Goal: Task Accomplishment & Management: Use online tool/utility

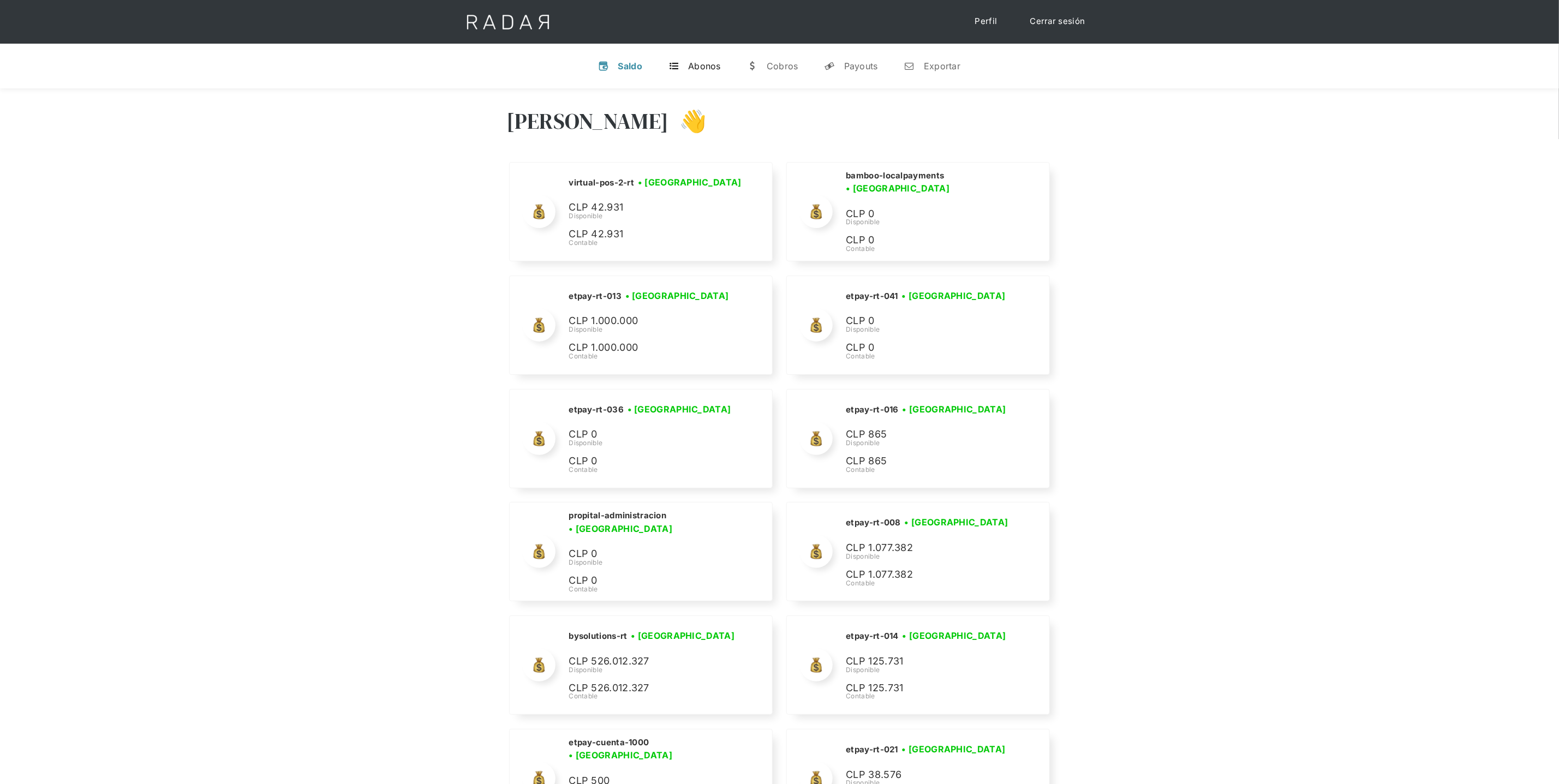
click at [694, 67] on div "Abonos" at bounding box center [705, 66] width 33 height 11
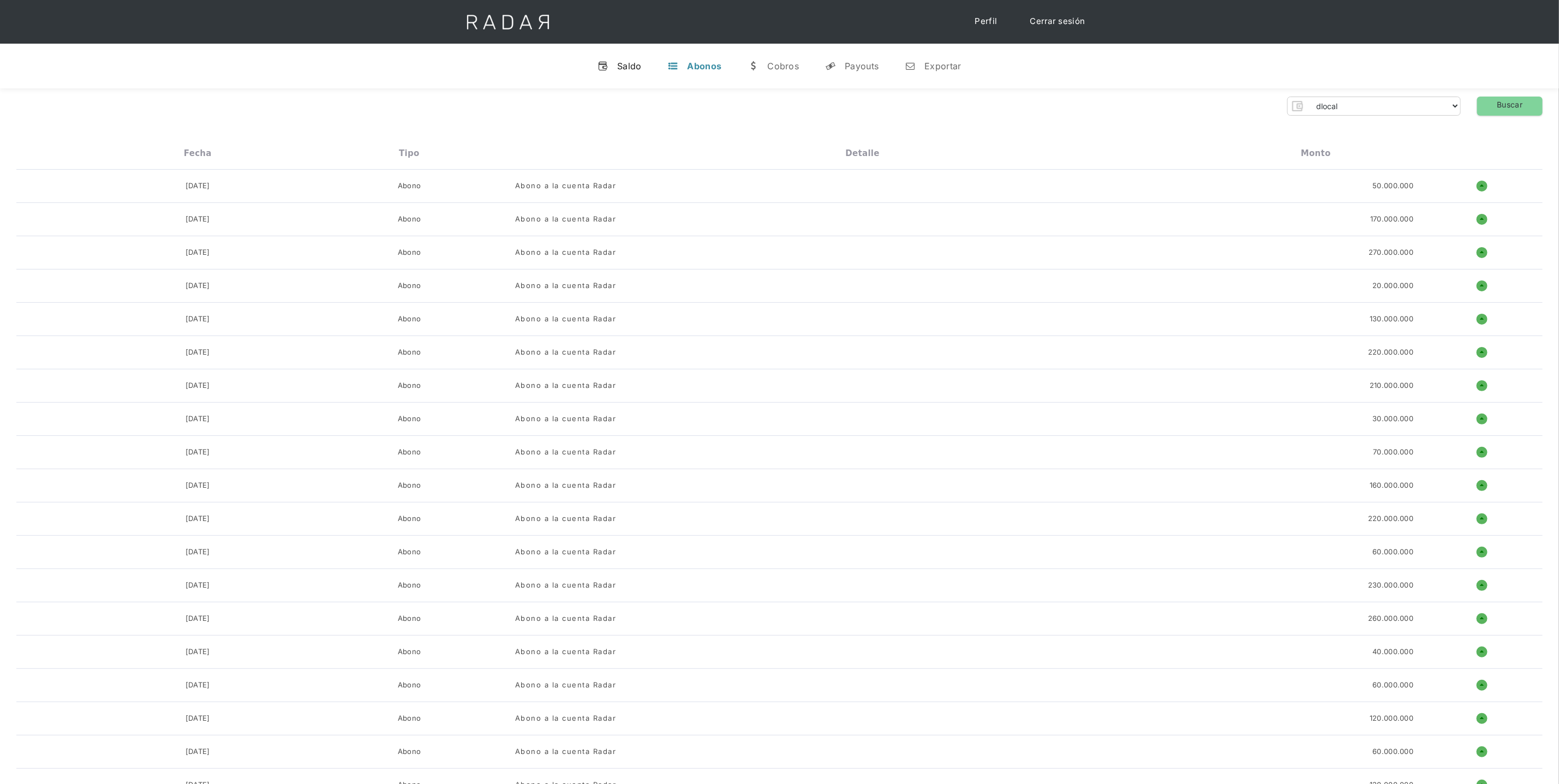
click at [631, 61] on div "Saldo" at bounding box center [630, 66] width 25 height 11
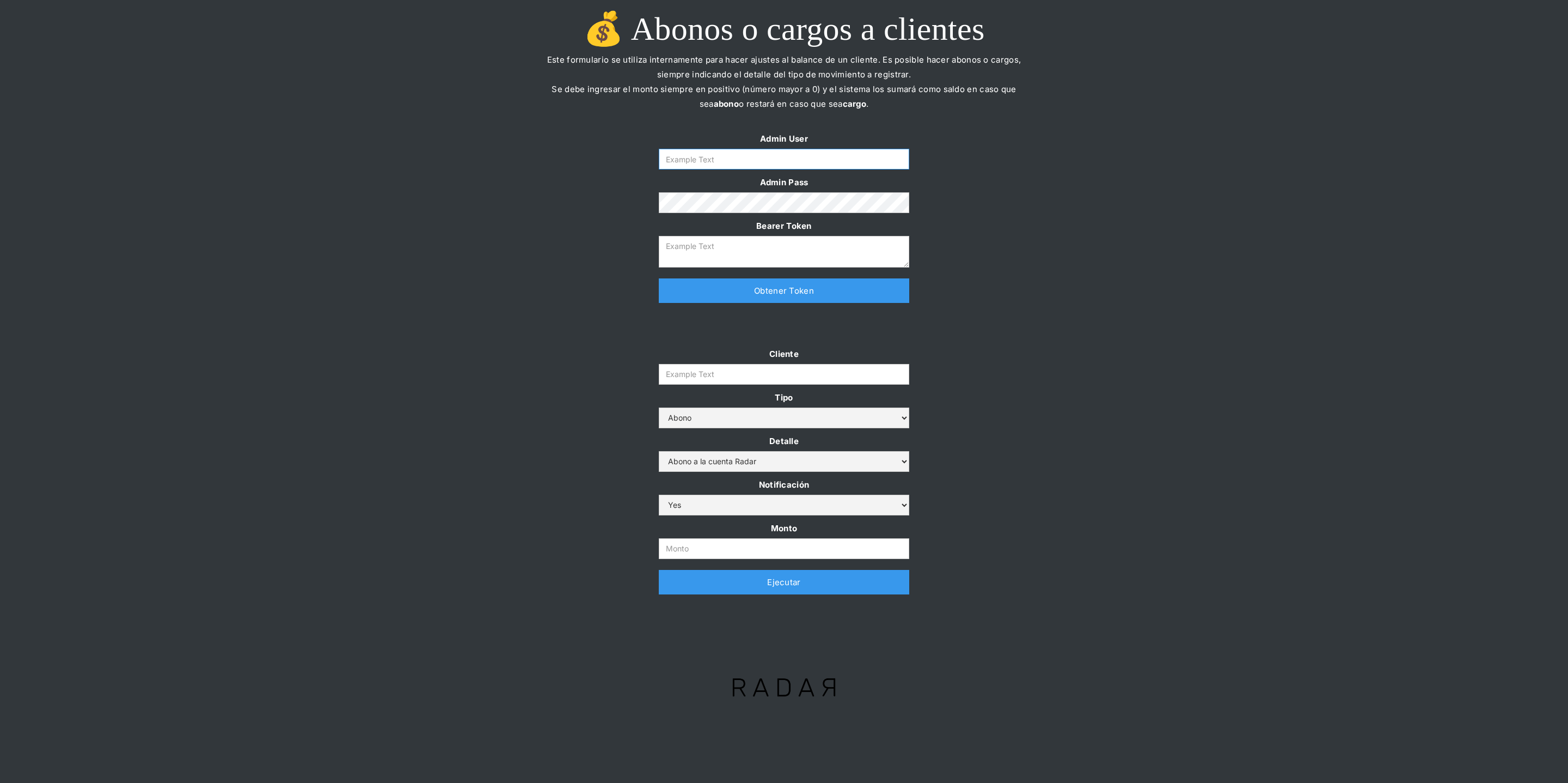
click at [724, 158] on input "Form" at bounding box center [784, 159] width 250 height 21
type input "daniela@somosradar.com"
click at [739, 287] on link "Obtener Token" at bounding box center [784, 290] width 250 height 25
type textarea "eyJhbGciOiJSUzI1NiIsInR5cCI6IkpXVCJ9.eyJkYXRhIjp7ImlkIjoiZGFuaWVsYUBzb21vc3JhZG…"
click at [729, 370] on input "Cliente" at bounding box center [784, 374] width 250 height 21
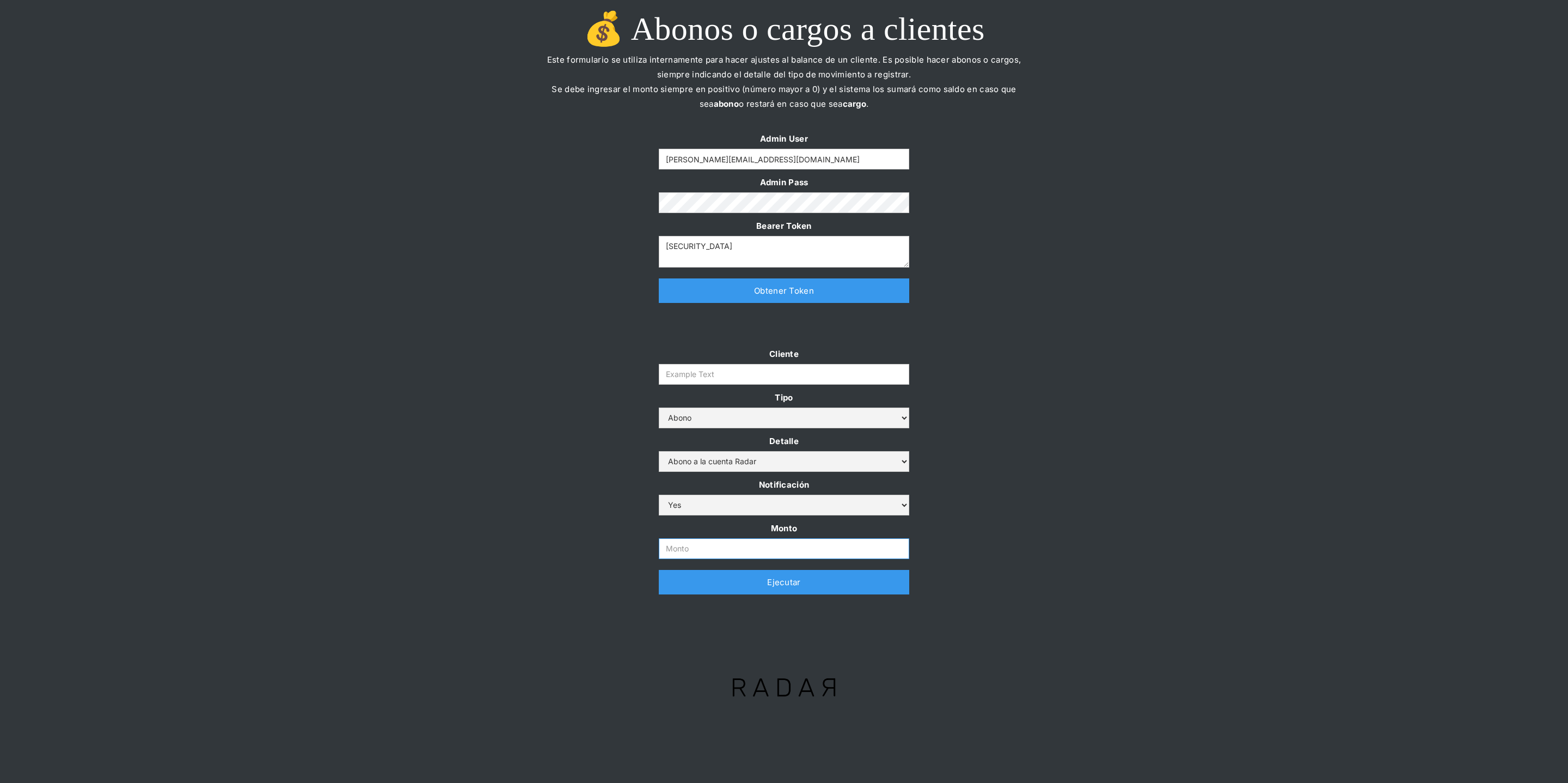
click at [731, 551] on input "Monto" at bounding box center [784, 549] width 250 height 21
paste input "2.000.000.000"
type input "2.000.000.000"
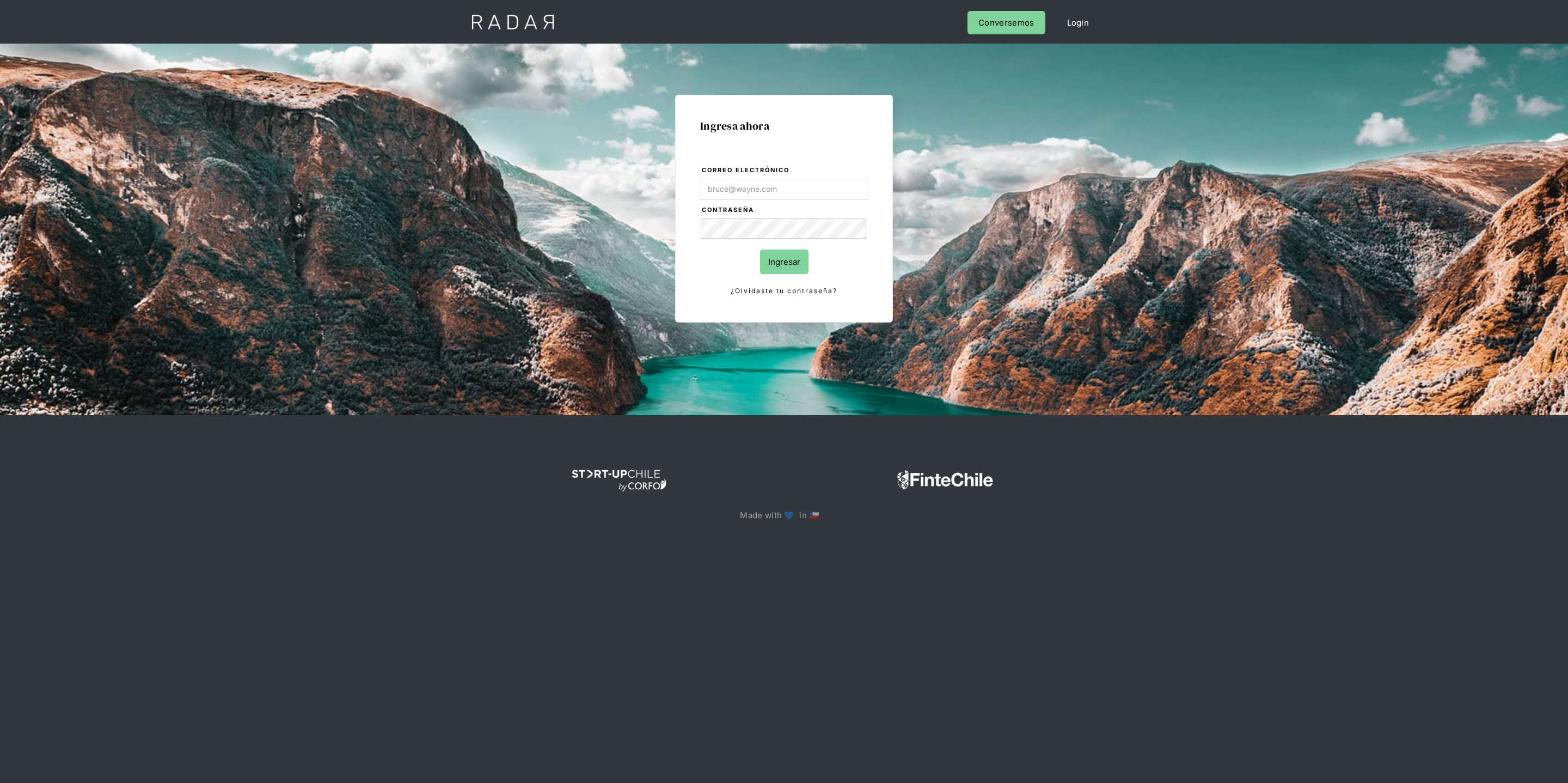
type input "[PERSON_NAME][EMAIL_ADDRESS][DOMAIN_NAME]"
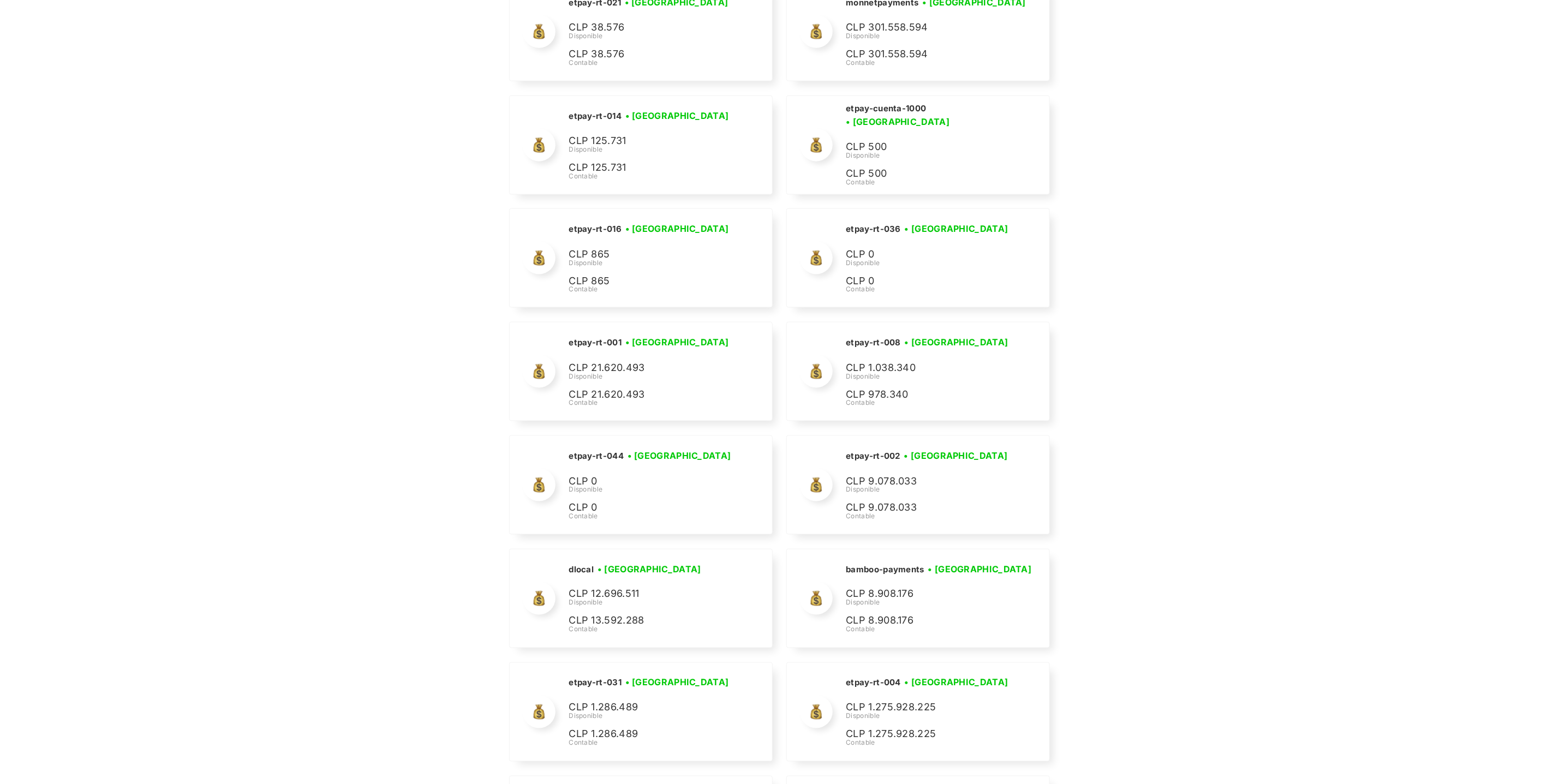
scroll to position [4573, 0]
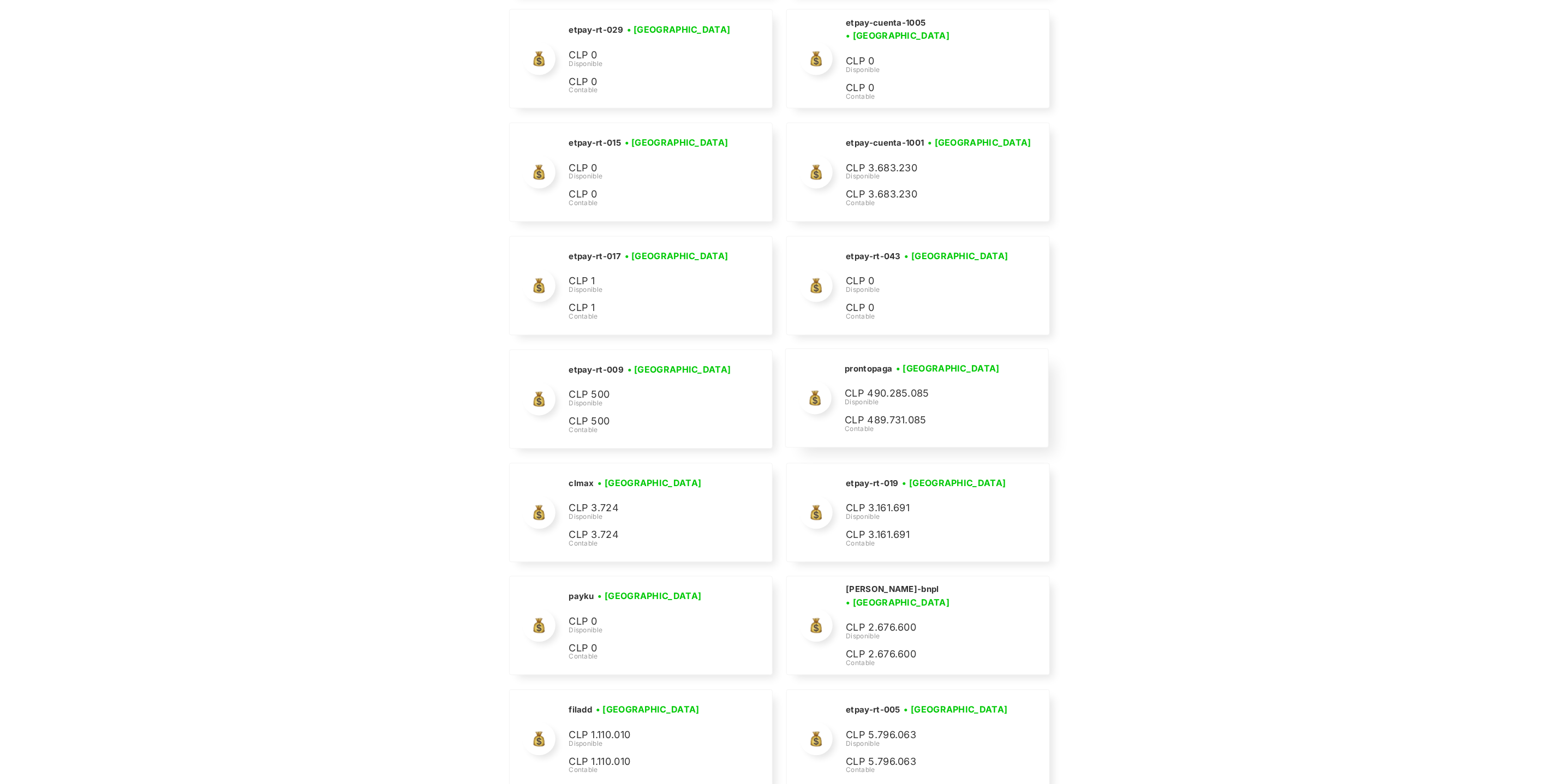
click at [885, 401] on p "CLP 490.285.085" at bounding box center [926, 394] width 164 height 16
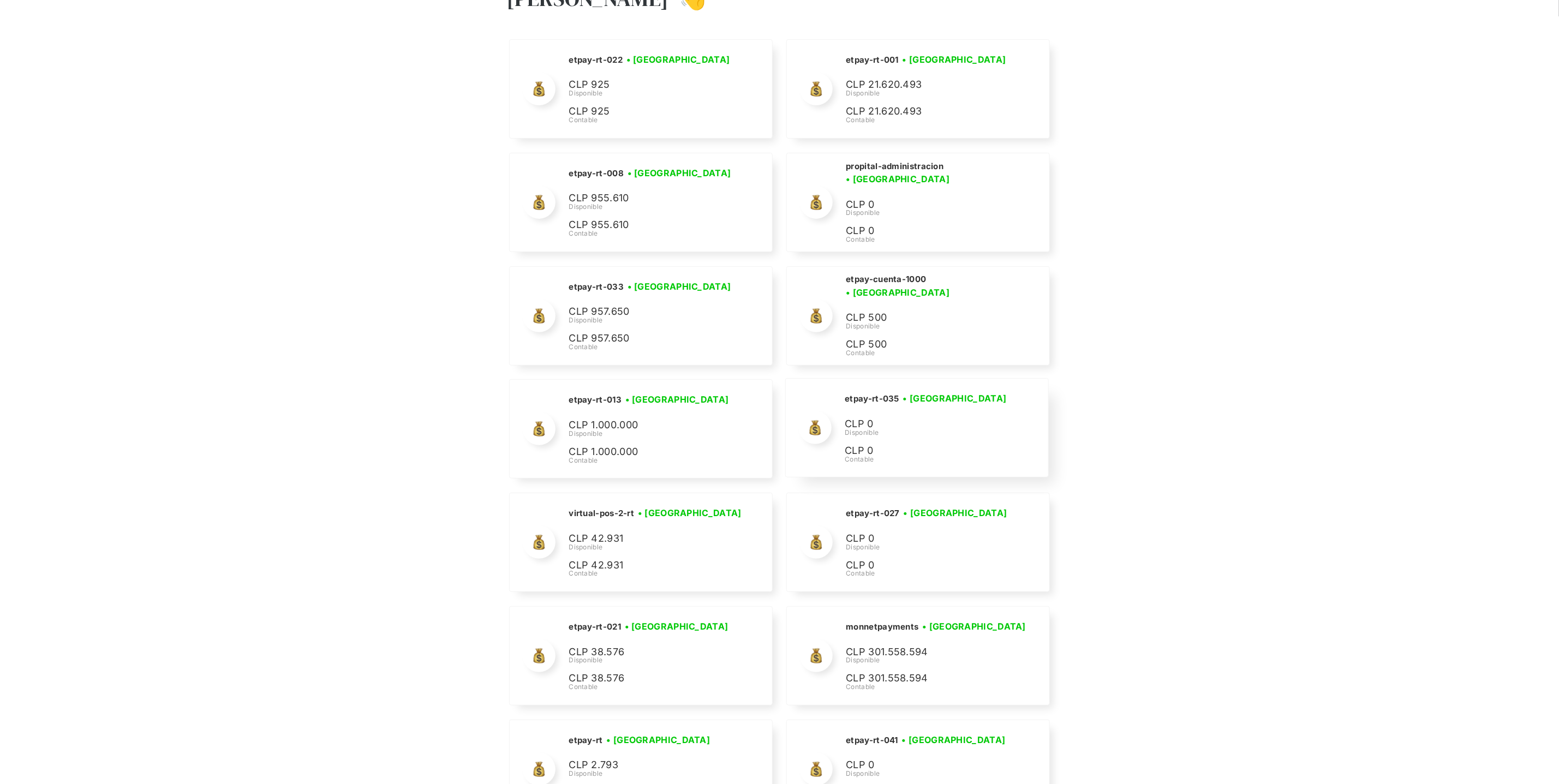
scroll to position [5029, 0]
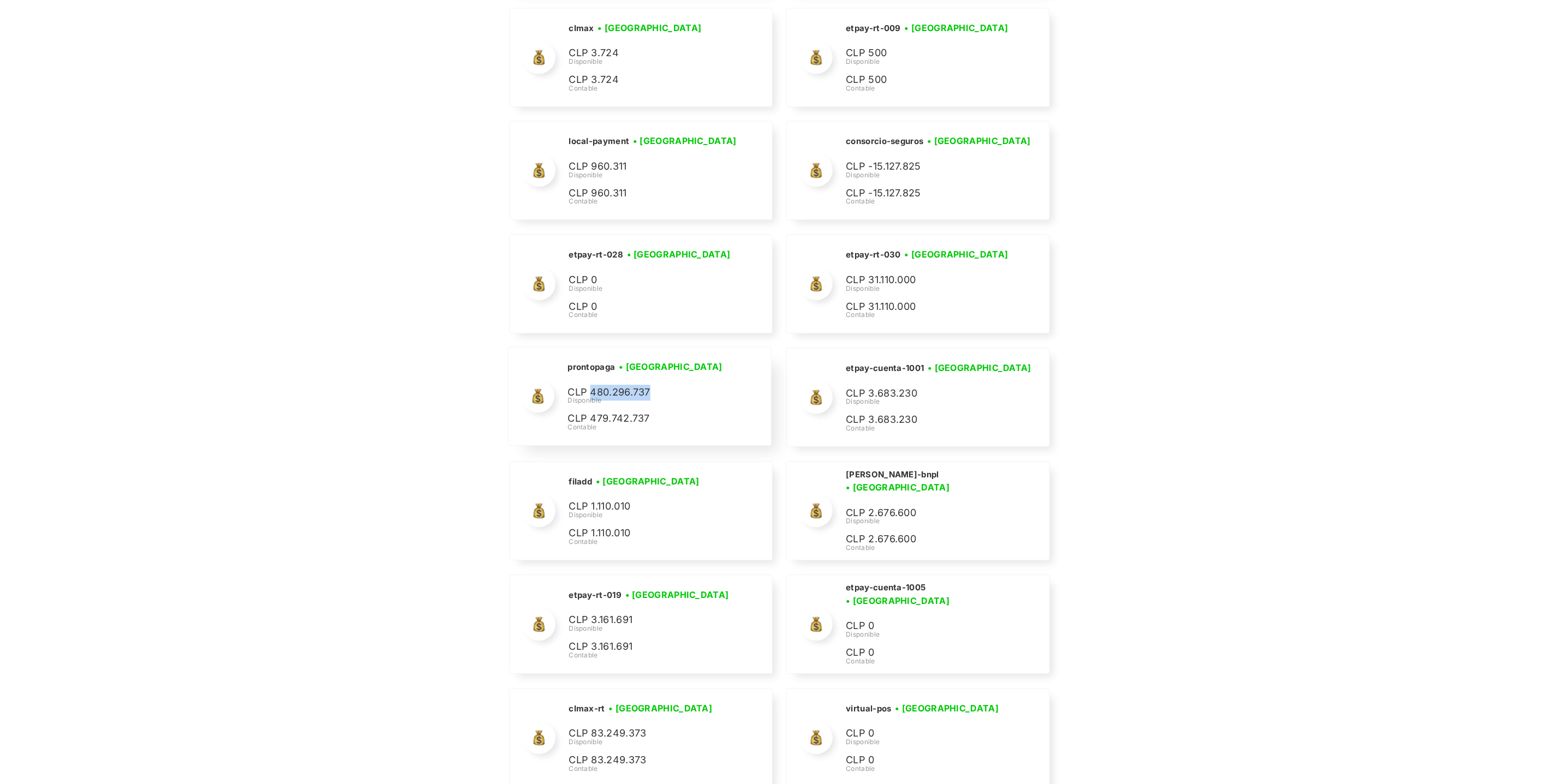
drag, startPoint x: 657, startPoint y: 420, endPoint x: 592, endPoint y: 416, distance: 65.1
click at [592, 400] on p "CLP 480.296.737" at bounding box center [650, 392] width 164 height 16
copy p "480.296.737"
drag, startPoint x: 619, startPoint y: 389, endPoint x: 566, endPoint y: 389, distance: 53.0
click at [566, 389] on div "prontopaga • Conectada • Desconectada CLP 480.296.737 Disponible CLP 479.742.73…" at bounding box center [640, 395] width 262 height 98
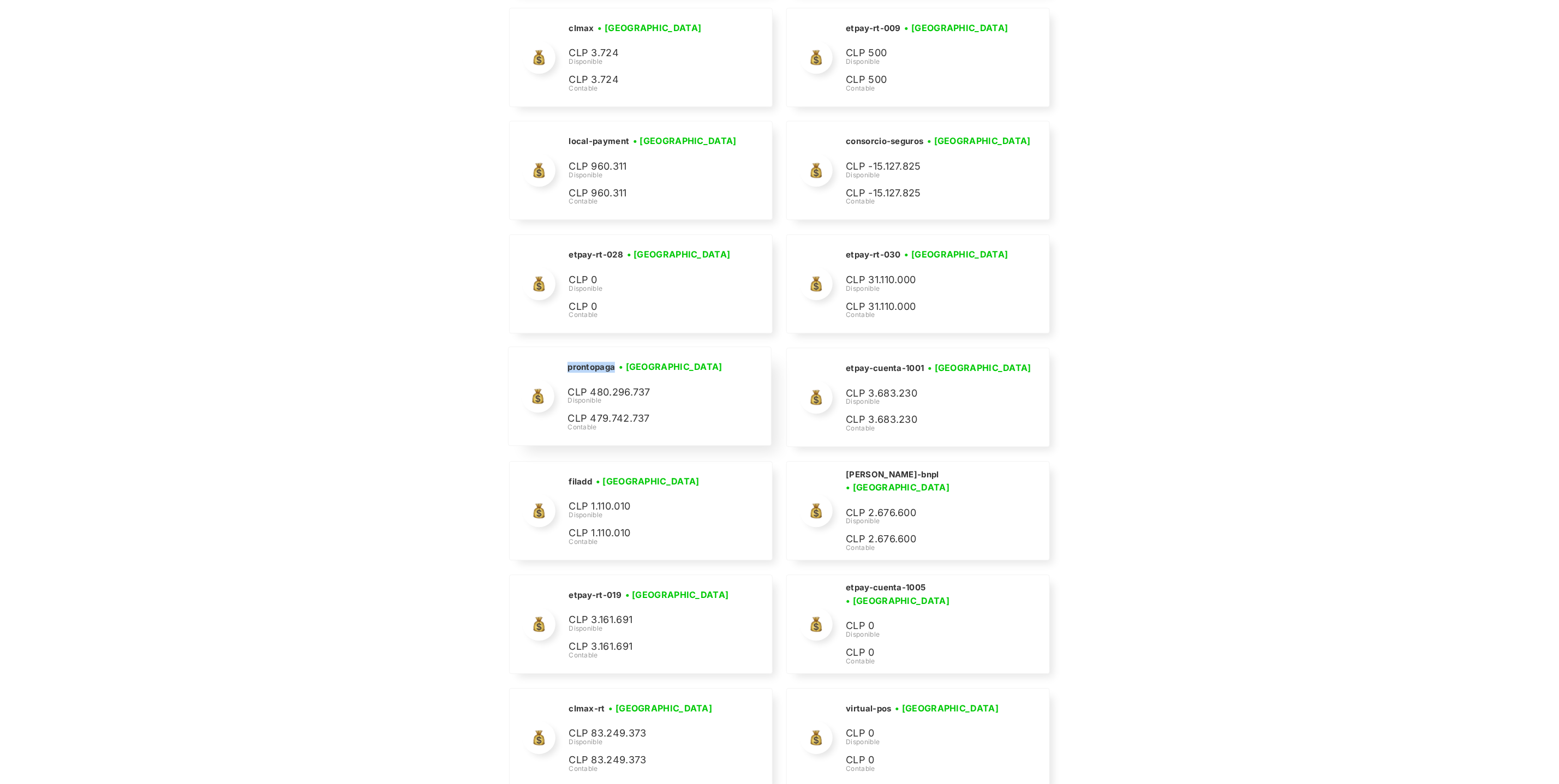
copy h2 "prontopaga"
drag, startPoint x: 655, startPoint y: 416, endPoint x: 590, endPoint y: 413, distance: 65.1
click at [590, 400] on p "CLP 480.296.737" at bounding box center [650, 392] width 164 height 16
copy p "480.296.737"
click at [669, 400] on p "CLP 480.296.737" at bounding box center [650, 392] width 164 height 16
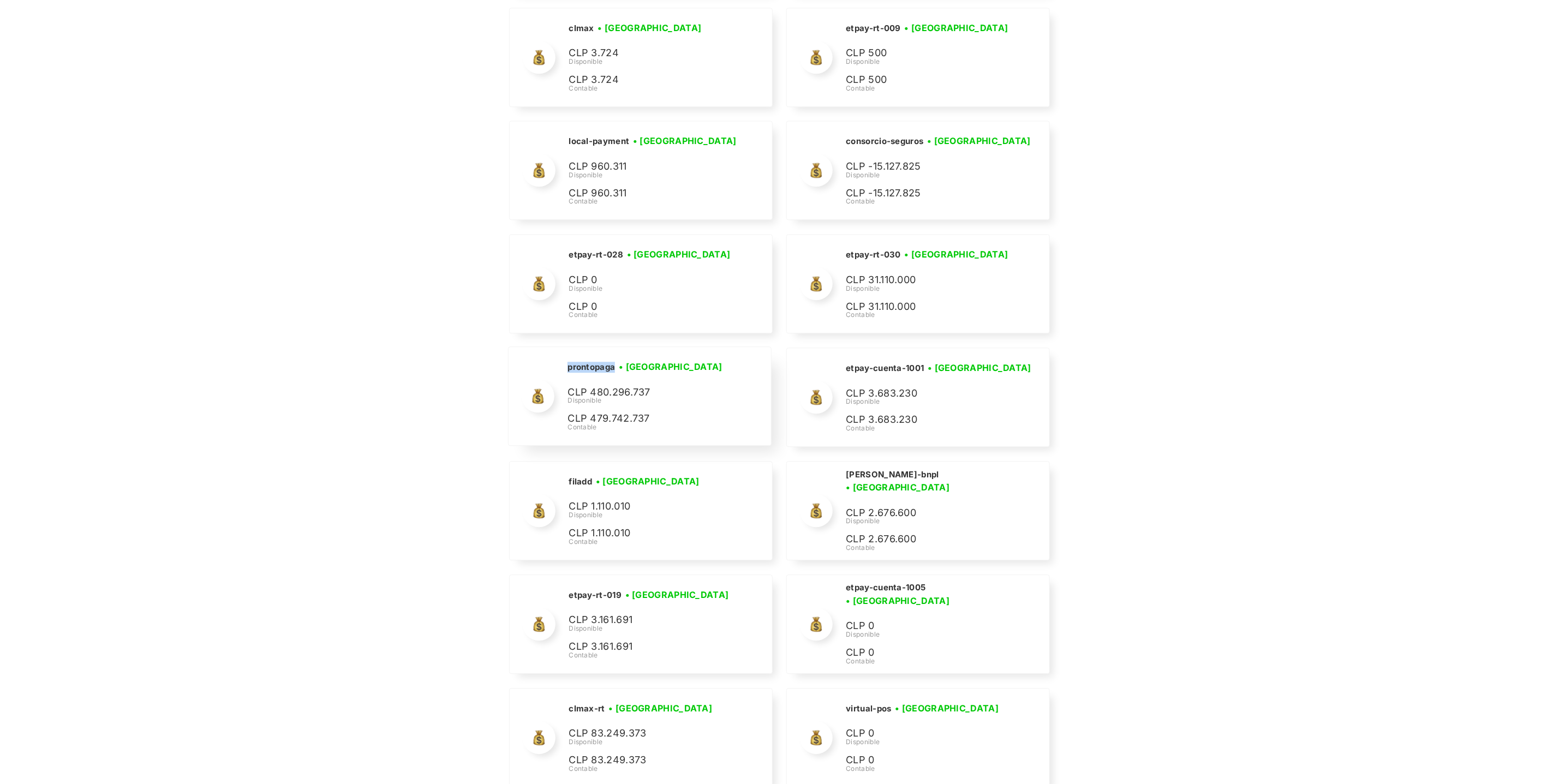
drag, startPoint x: 617, startPoint y: 387, endPoint x: 570, endPoint y: 387, distance: 47.0
click at [570, 374] on div "prontopaga • Conectada • Desconectada" at bounding box center [650, 367] width 164 height 14
copy h2 "prontopaga"
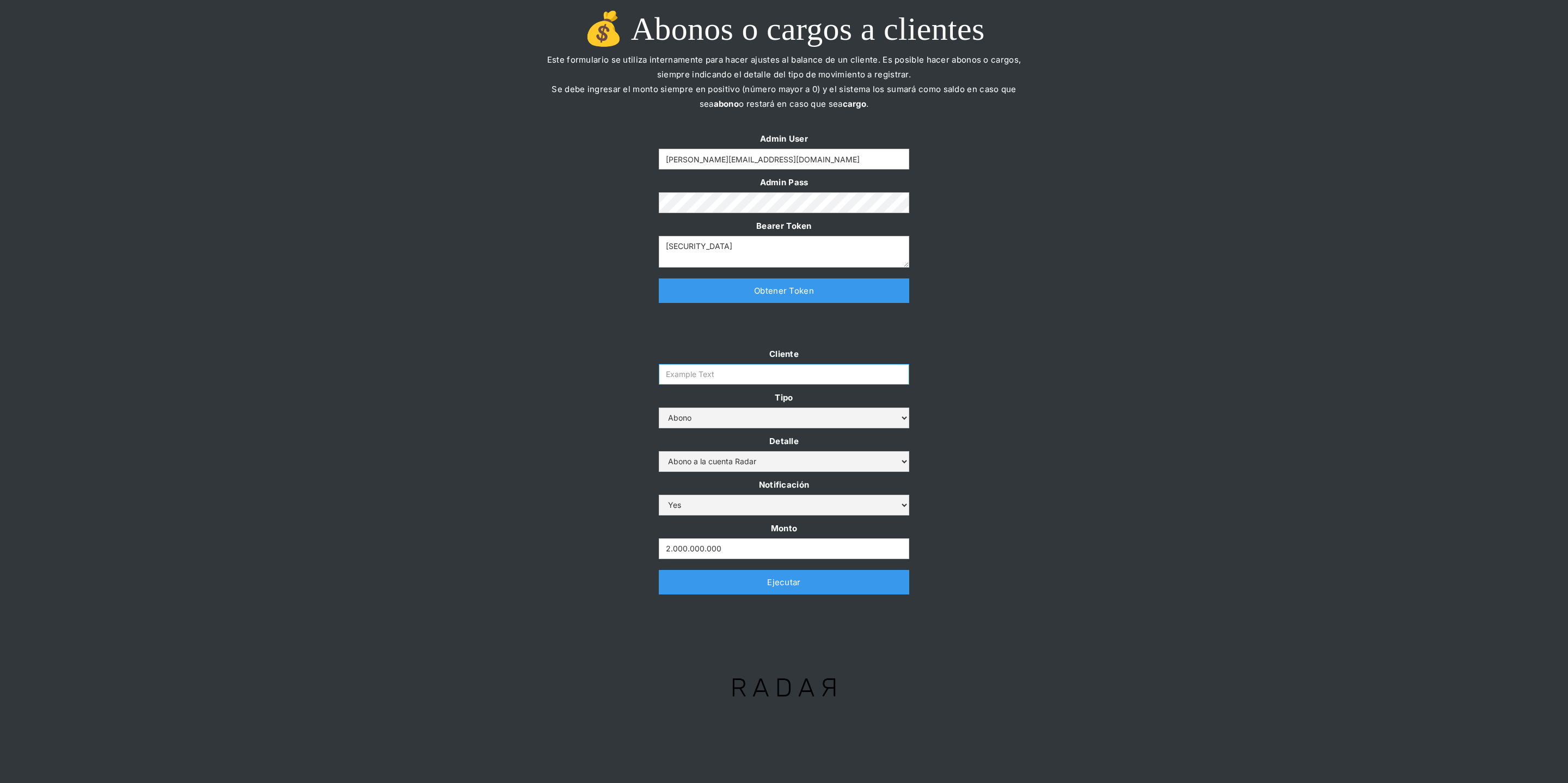
click at [713, 377] on input "Cliente" at bounding box center [784, 374] width 250 height 21
paste input "prontopaga"
type input "prontopaga"
click at [451, 356] on div "Cliente prontopaga Tipo Abono Cargo Detalle Abono a la cuenta Radar Devolución …" at bounding box center [784, 475] width 1568 height 258
click at [689, 165] on input "Form" at bounding box center [784, 159] width 250 height 21
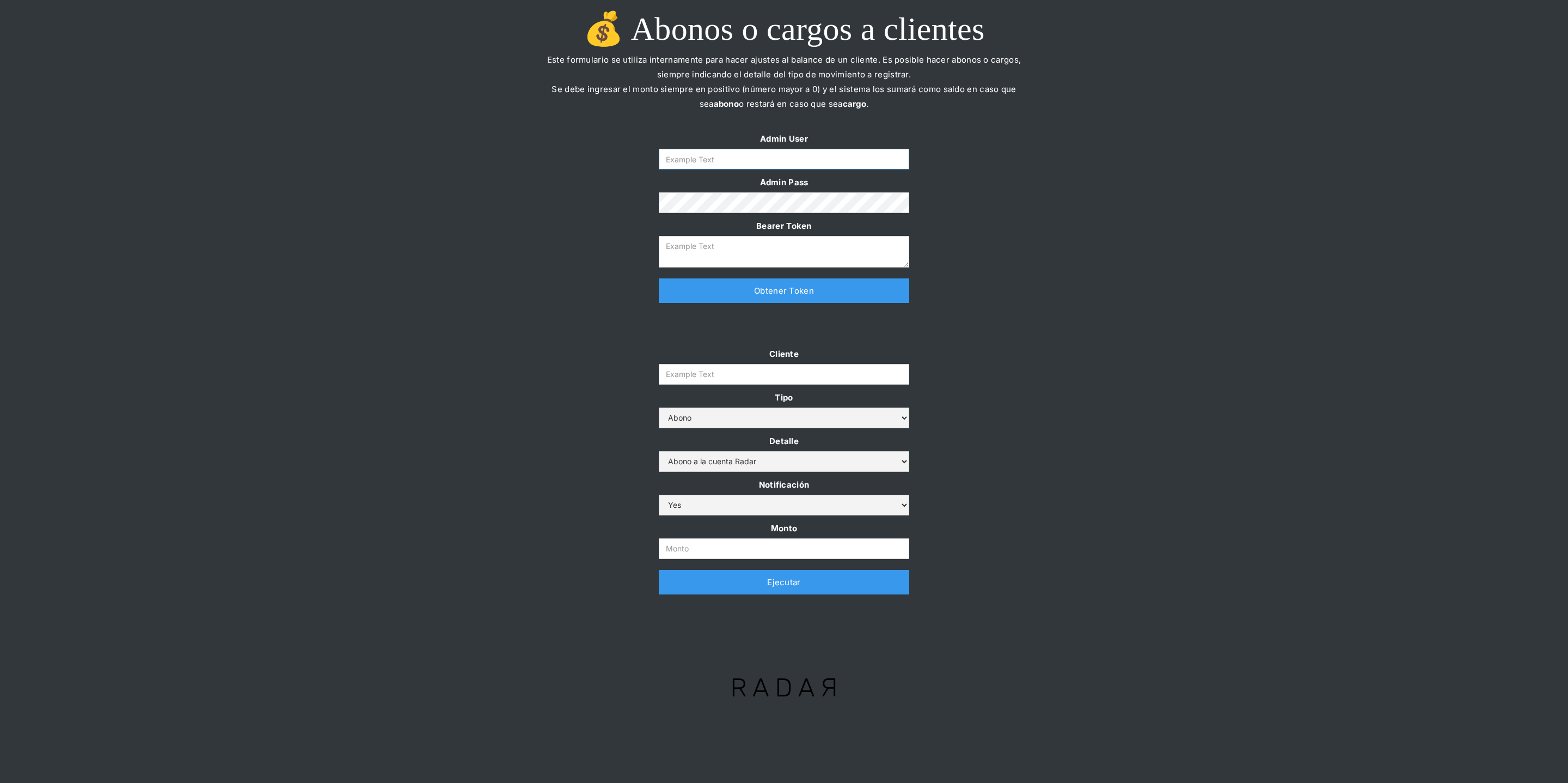
type input "[PERSON_NAME][EMAIL_ADDRESS][DOMAIN_NAME]"
click at [708, 297] on link "Obtener Token" at bounding box center [784, 290] width 250 height 25
type textarea "eyJhbGciOiJSUzI1NiIsInR5cCI6IkpXVCJ9.eyJkYXRhIjp7ImlkIjoiZGFuaWVsYUBzb21vc3JhZG…"
click at [698, 547] on input "Monto" at bounding box center [784, 549] width 250 height 21
paste input "2.000.000.000"
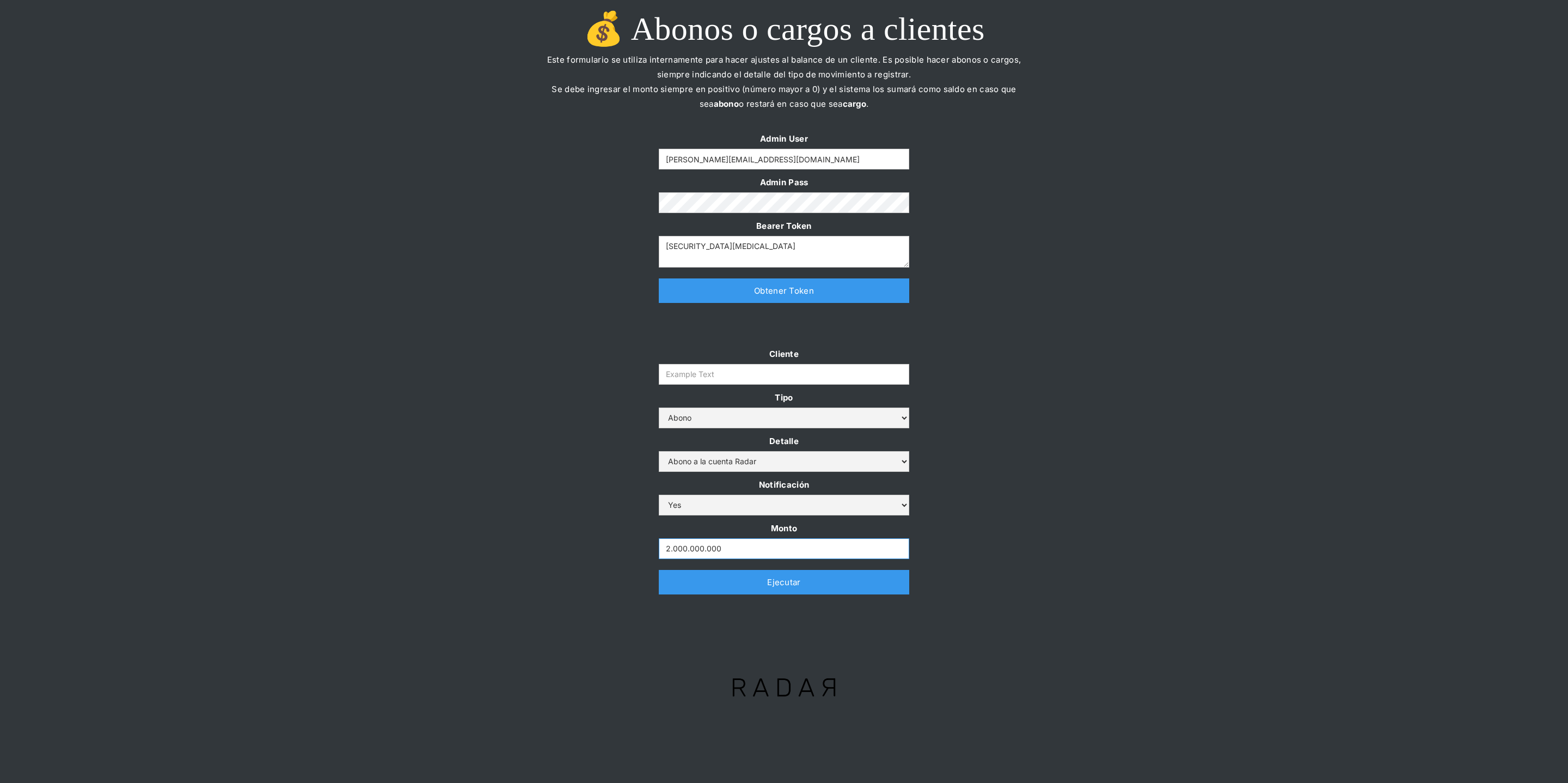
type input "2.000.000.000"
click at [699, 370] on input "Cliente" at bounding box center [784, 374] width 250 height 21
paste input "prontopaga"
type input "prontopaga"
click at [532, 332] on div at bounding box center [784, 330] width 511 height 33
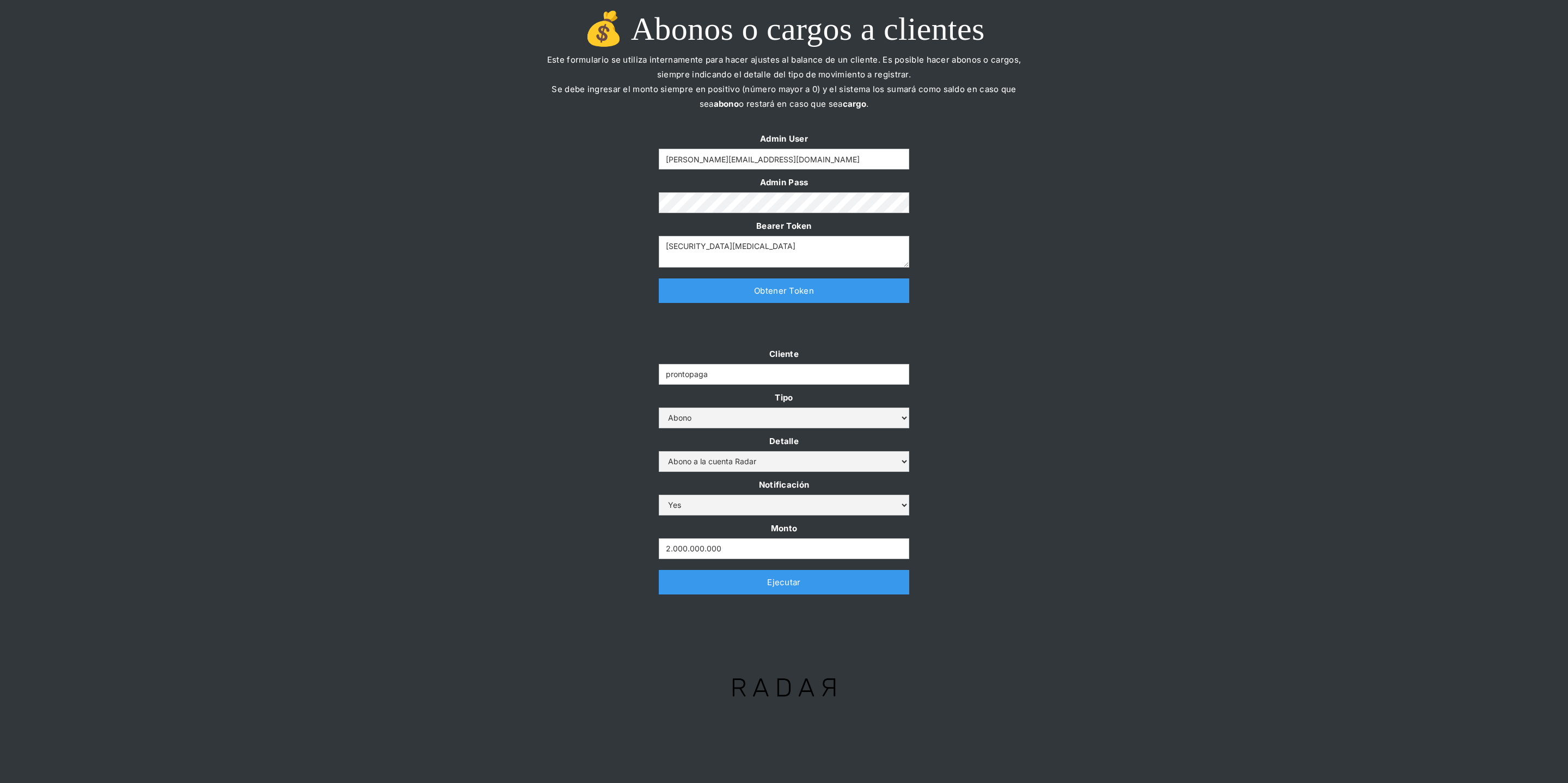
click at [668, 588] on link "Ejecutar" at bounding box center [784, 582] width 250 height 25
